Goal: Find specific page/section: Find specific page/section

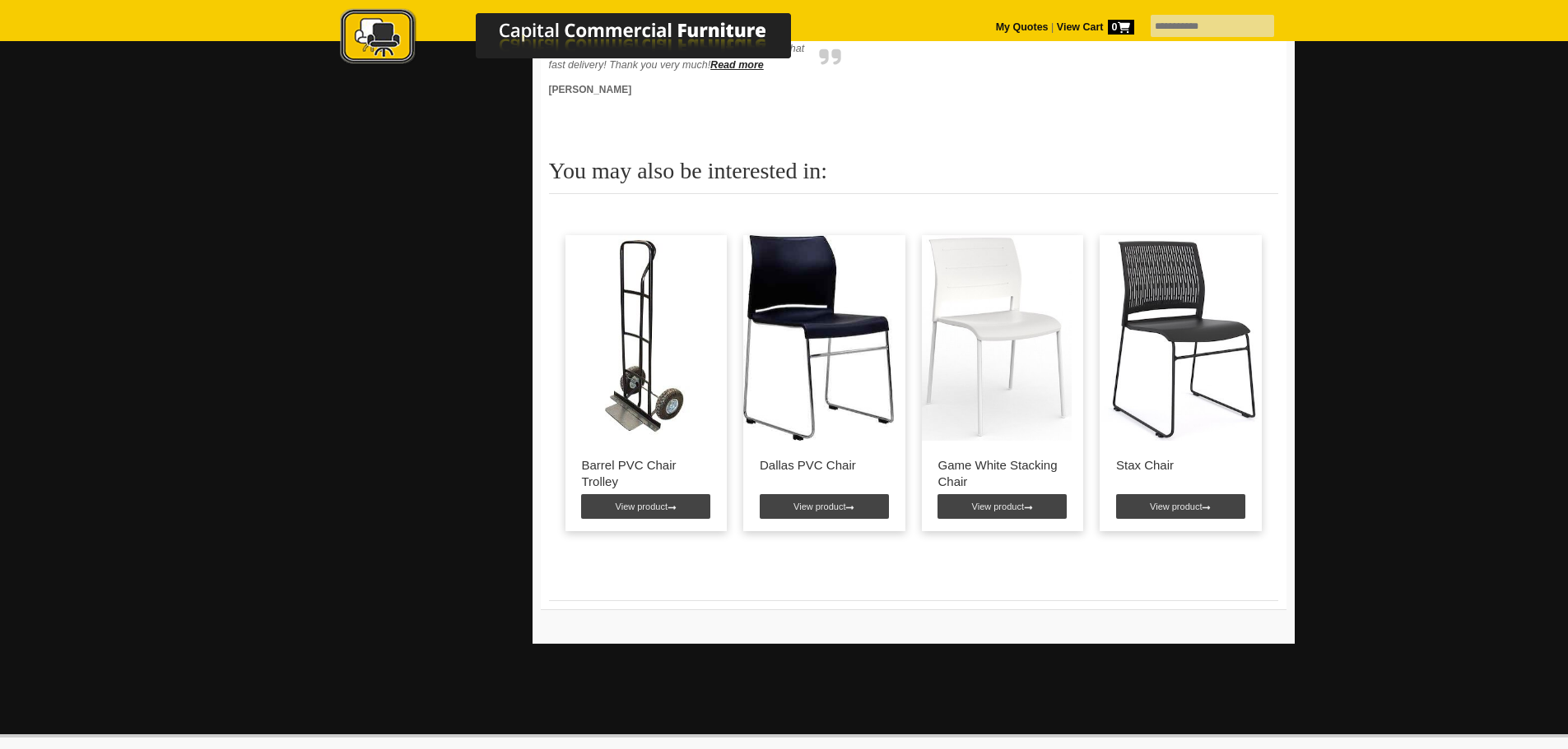
scroll to position [987, 0]
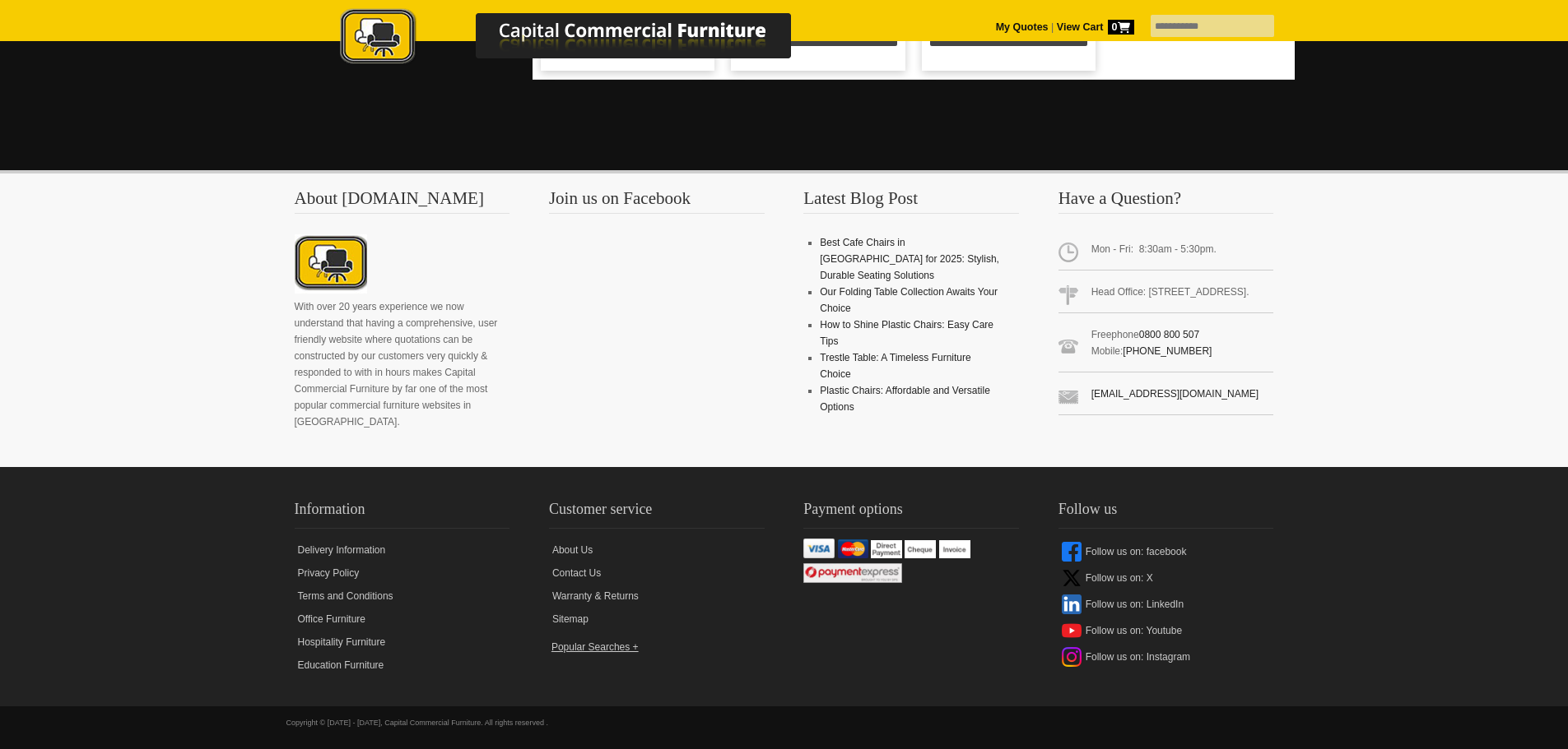
scroll to position [2688, 0]
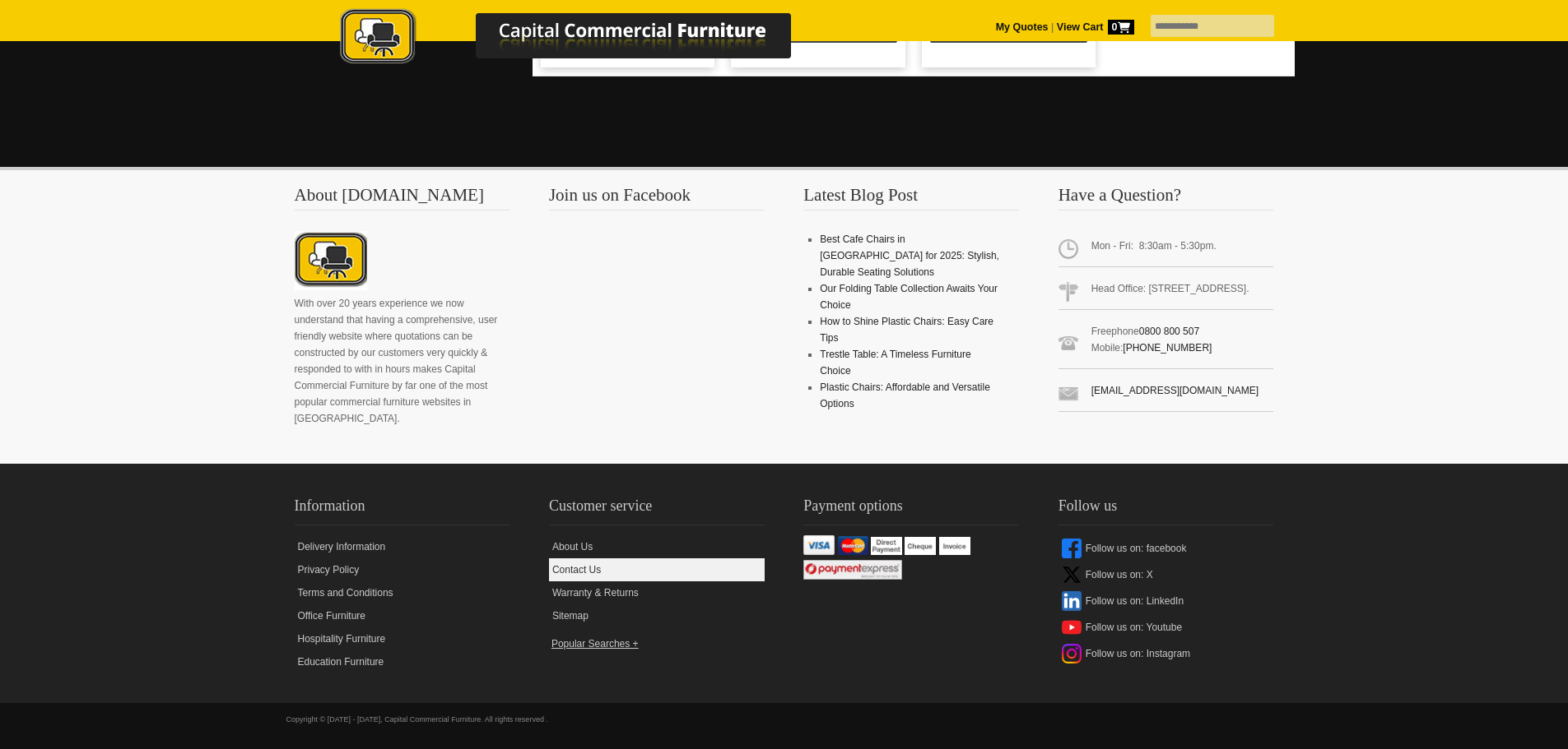
click at [581, 576] on link "Contact Us" at bounding box center [656, 569] width 215 height 23
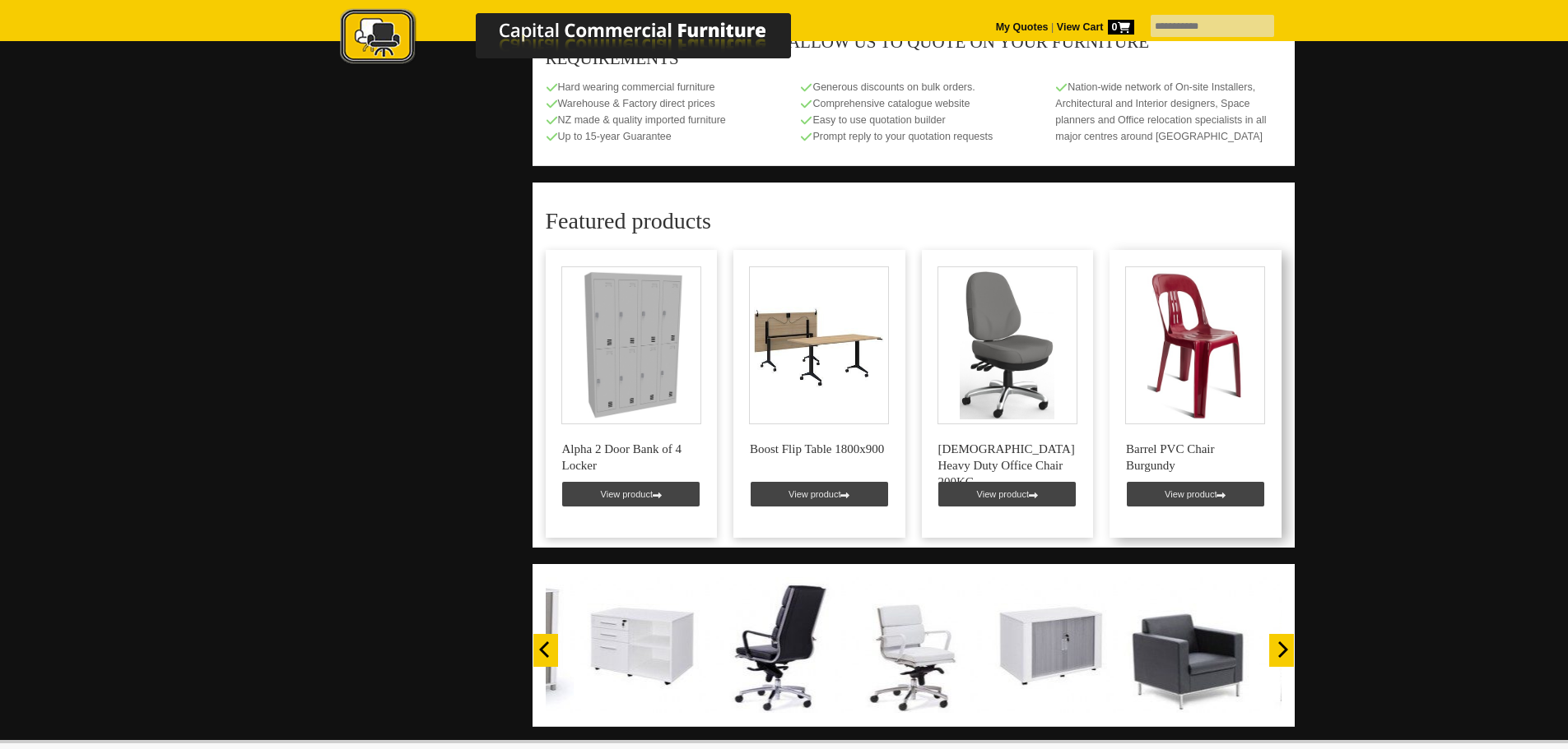
scroll to position [931, 0]
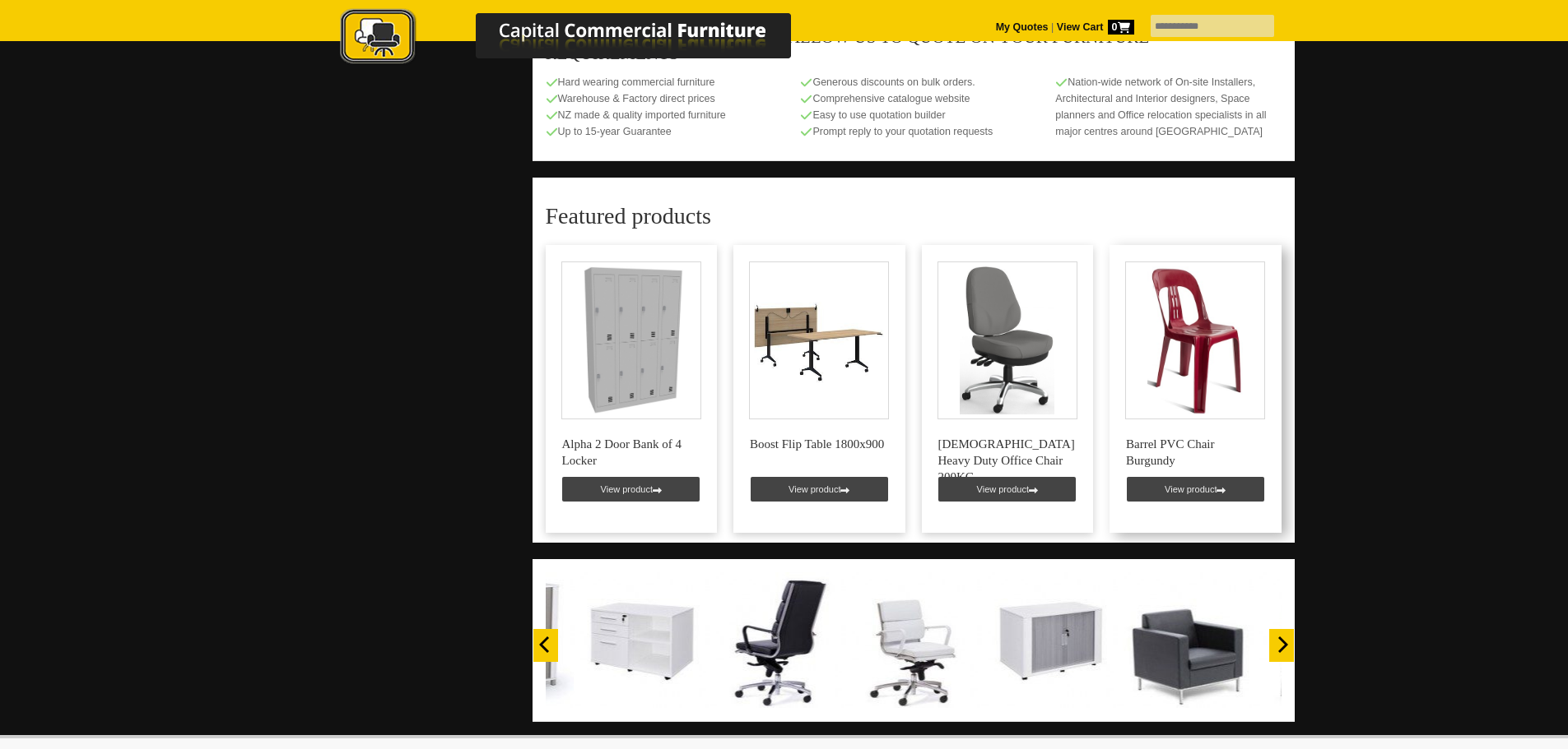
click at [1171, 334] on link at bounding box center [1195, 390] width 172 height 288
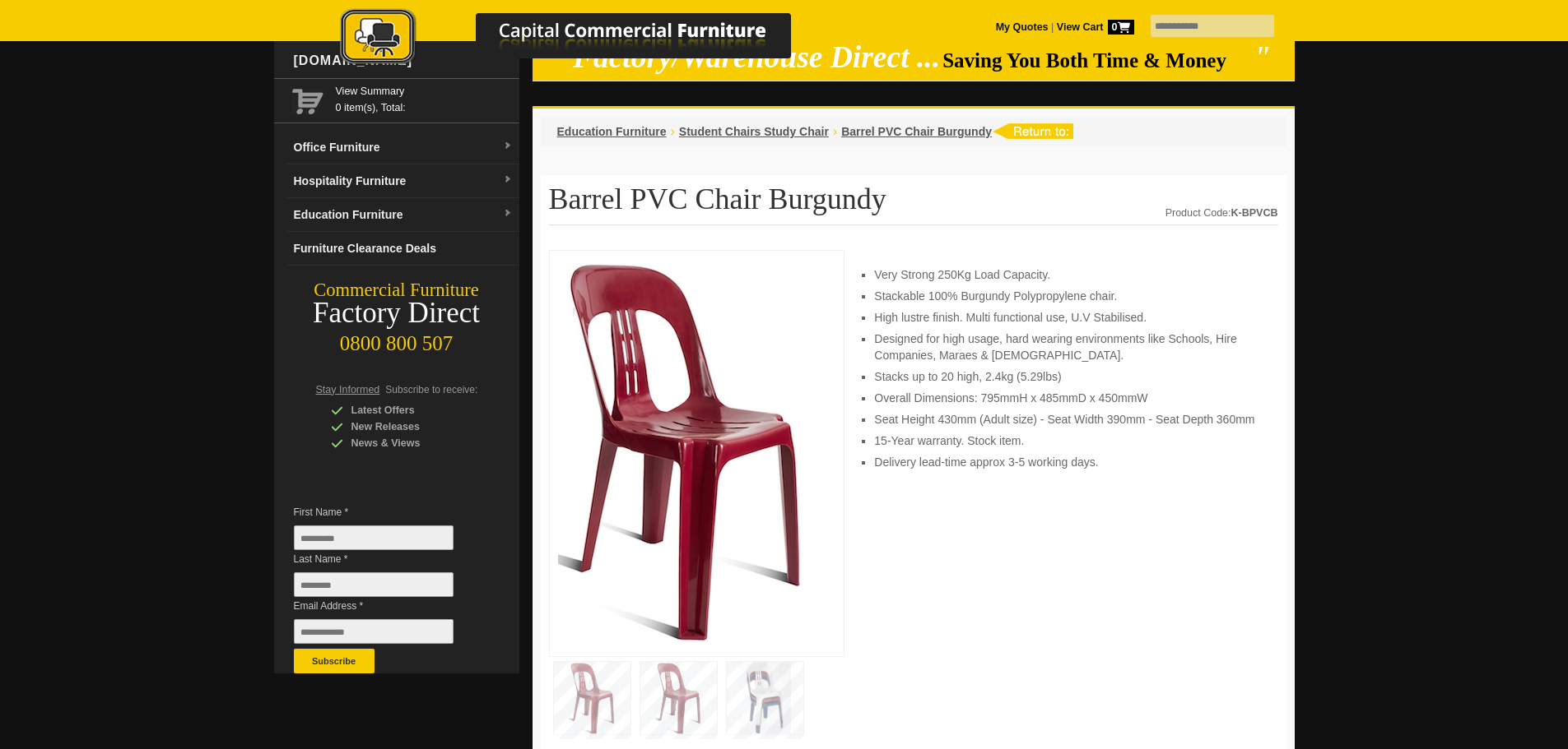
scroll to position [36, 0]
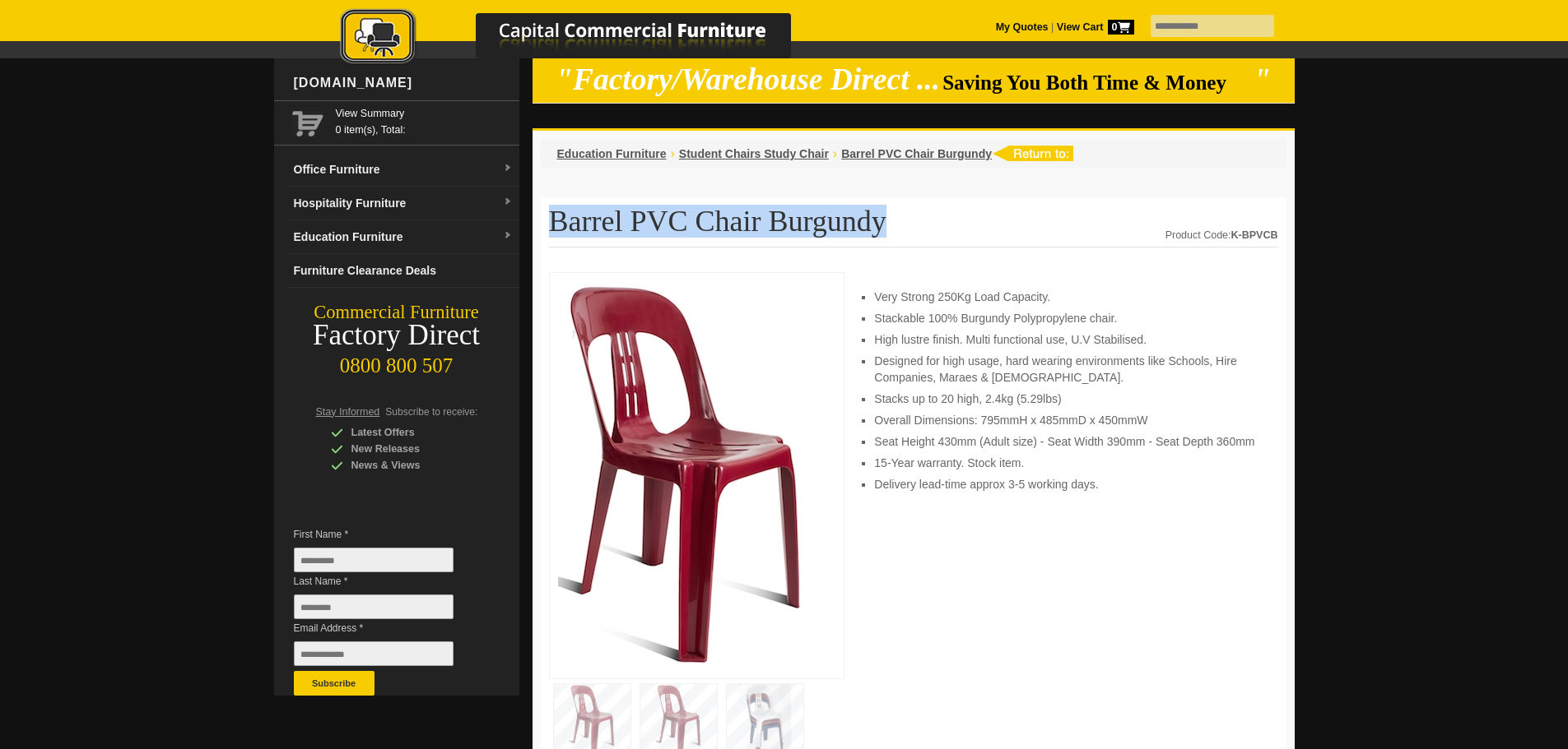
drag, startPoint x: 552, startPoint y: 220, endPoint x: 866, endPoint y: 214, distance: 314.1
click at [866, 214] on h1 "Barrel PVC Chair Burgundy" at bounding box center [913, 226] width 729 height 42
copy h1 "Barrel PVC Chair Burgundy"
click at [815, 230] on h1 "Barrel PVC Chair Burgundy" at bounding box center [913, 226] width 729 height 42
